Goal: Task Accomplishment & Management: Manage account settings

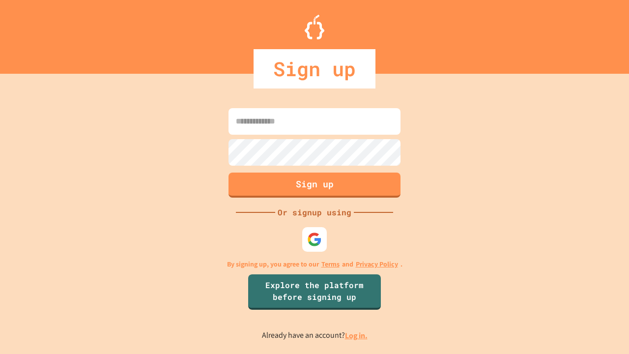
click at [357, 335] on link "Log in." at bounding box center [356, 335] width 23 height 10
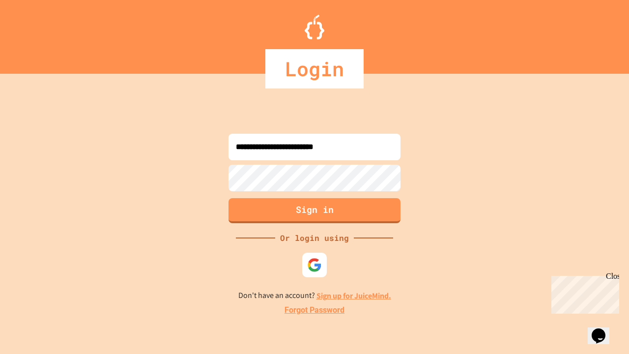
type input "**********"
